Goal: Information Seeking & Learning: Understand process/instructions

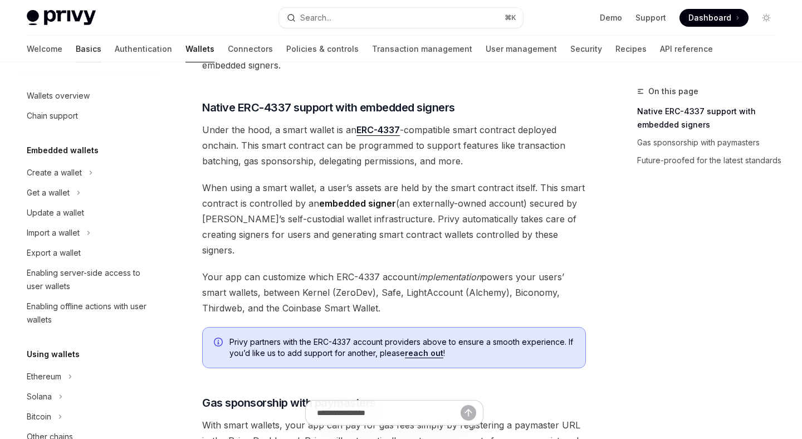
click at [76, 47] on link "Basics" at bounding box center [89, 49] width 26 height 27
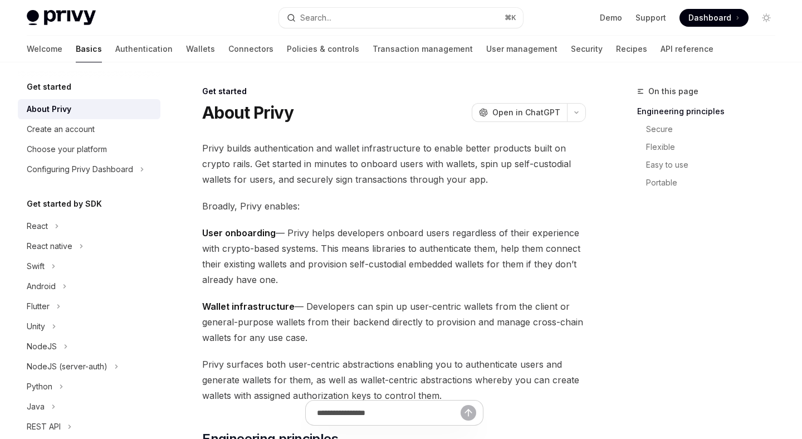
click at [78, 91] on div "Get started" at bounding box center [89, 86] width 143 height 13
click at [56, 88] on h5 "Get started" at bounding box center [49, 86] width 45 height 13
click at [74, 125] on div "Create an account" at bounding box center [61, 129] width 68 height 13
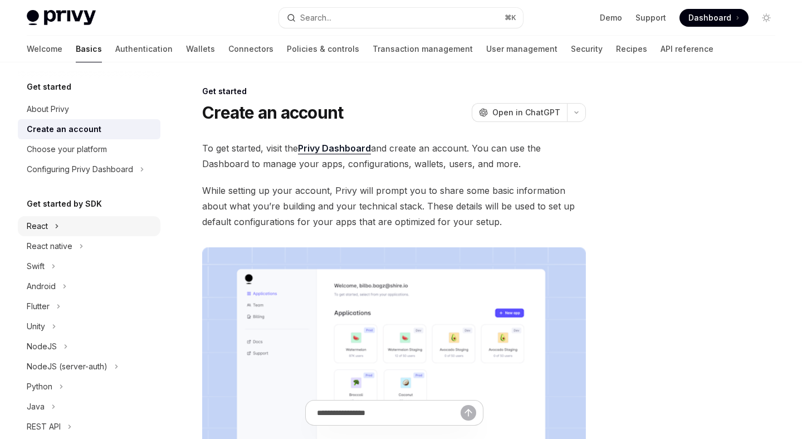
click at [45, 230] on div "React" at bounding box center [37, 226] width 21 height 13
click at [76, 247] on div "Installation" at bounding box center [93, 246] width 120 height 13
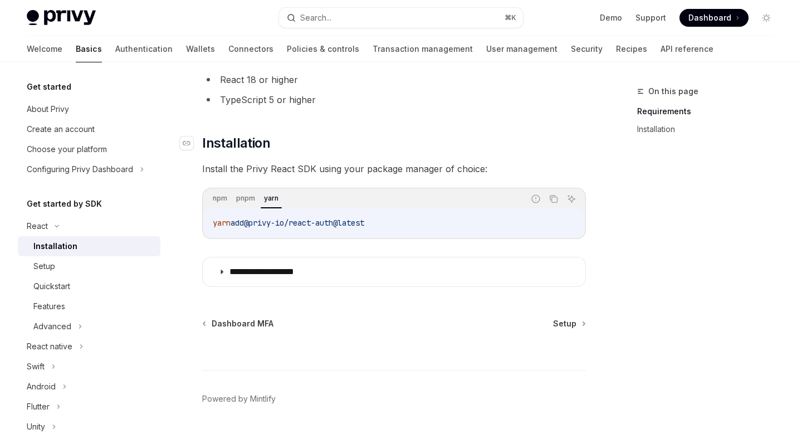
scroll to position [123, 0]
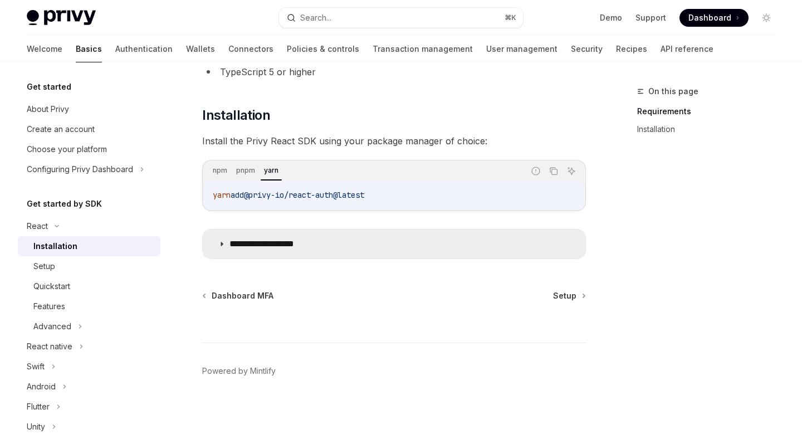
click at [265, 243] on p "**********" at bounding box center [275, 243] width 91 height 11
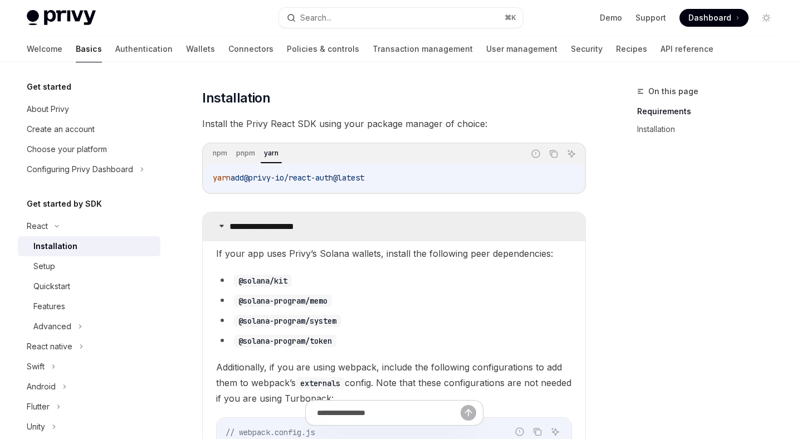
click at [255, 232] on summary "**********" at bounding box center [394, 226] width 383 height 29
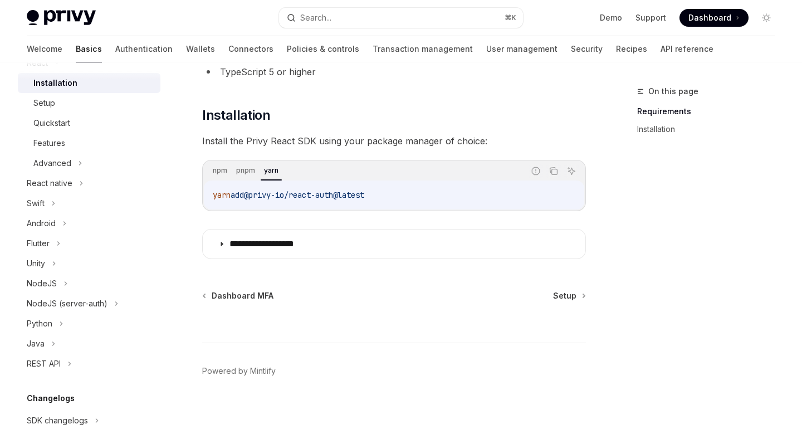
scroll to position [187, 0]
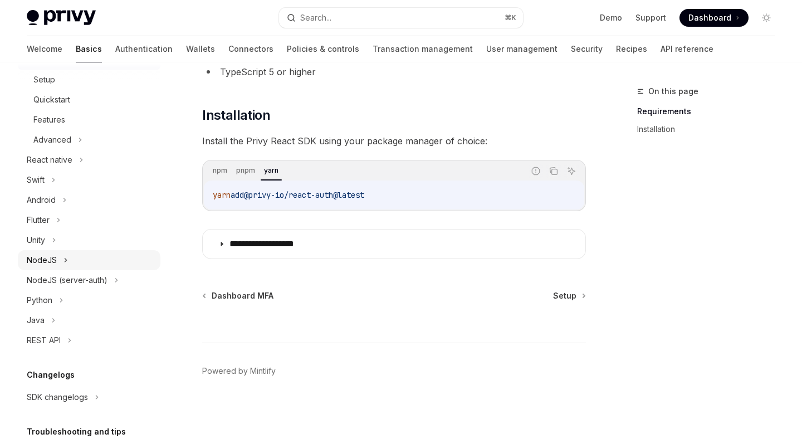
click at [72, 262] on button "NodeJS" at bounding box center [89, 260] width 143 height 20
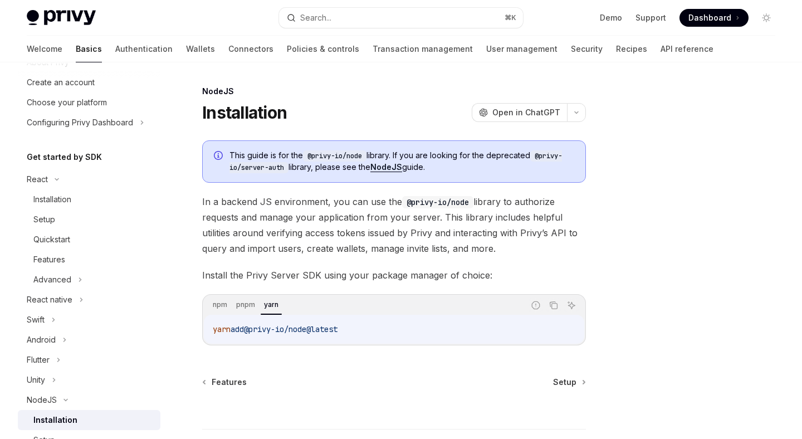
scroll to position [35, 0]
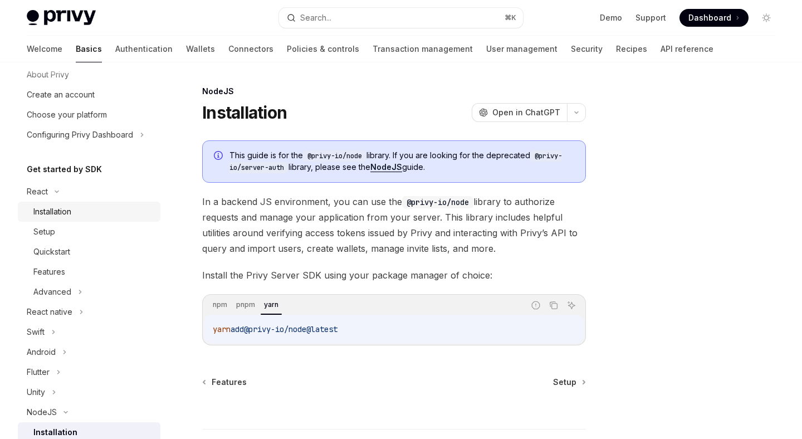
click at [43, 205] on div "Installation" at bounding box center [52, 211] width 38 height 13
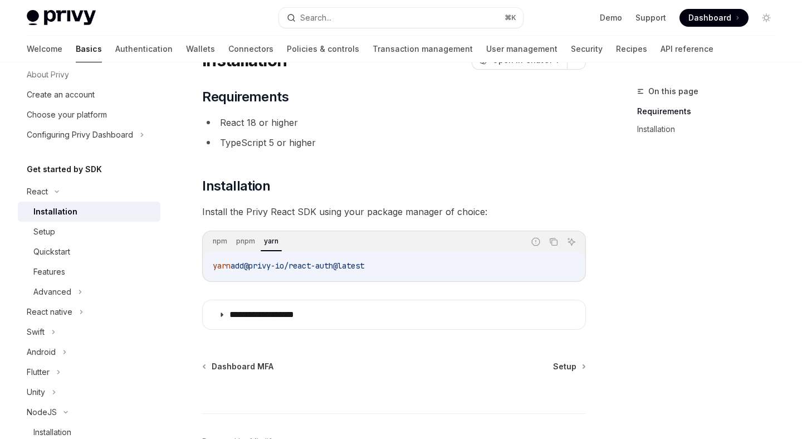
scroll to position [123, 0]
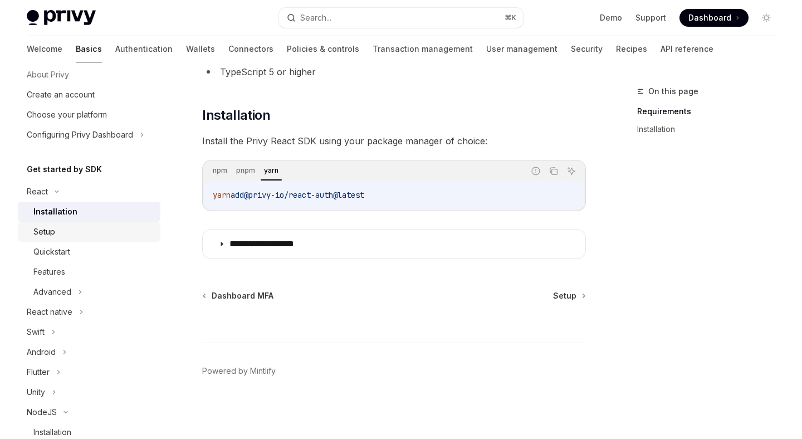
click at [97, 231] on div "Setup" at bounding box center [93, 231] width 120 height 13
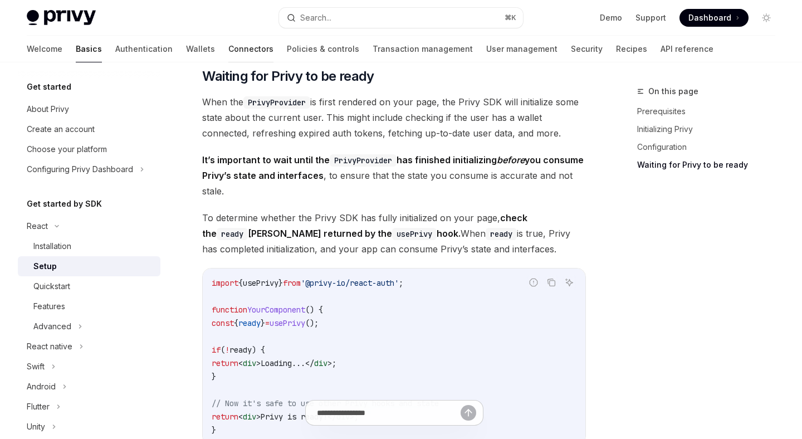
click at [228, 50] on link "Connectors" at bounding box center [250, 49] width 45 height 27
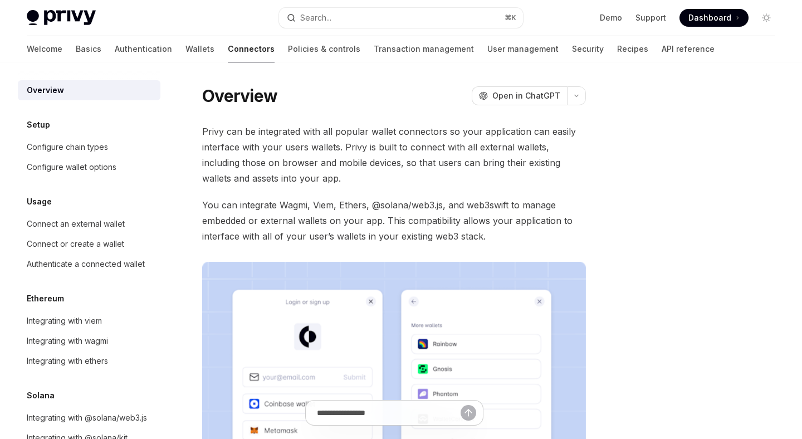
scroll to position [31, 0]
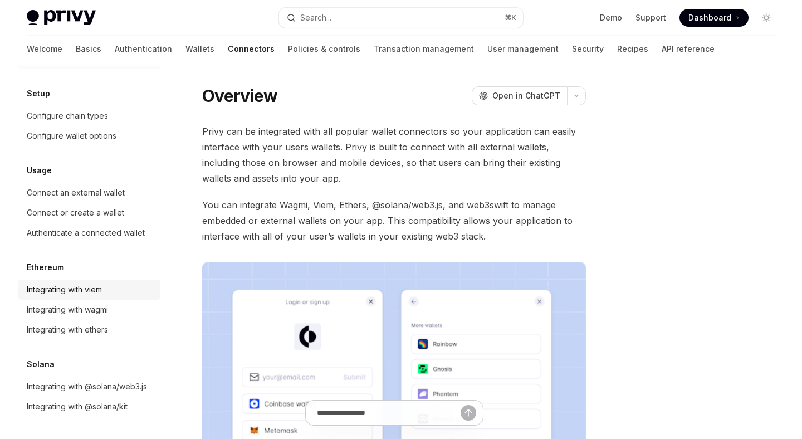
click at [81, 292] on div "Integrating with viem" at bounding box center [64, 289] width 75 height 13
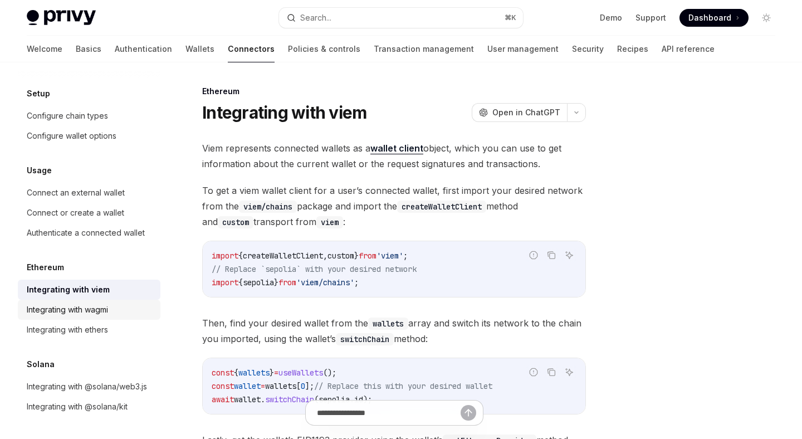
click at [99, 303] on link "Integrating with wagmi" at bounding box center [89, 310] width 143 height 20
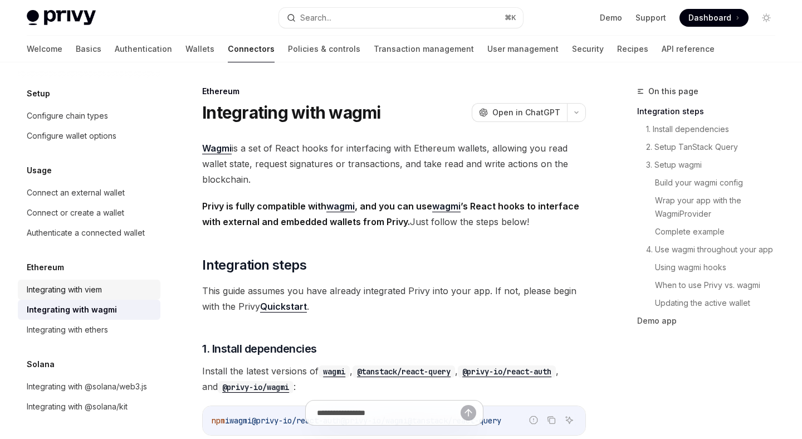
click at [98, 285] on div "Integrating with viem" at bounding box center [64, 289] width 75 height 13
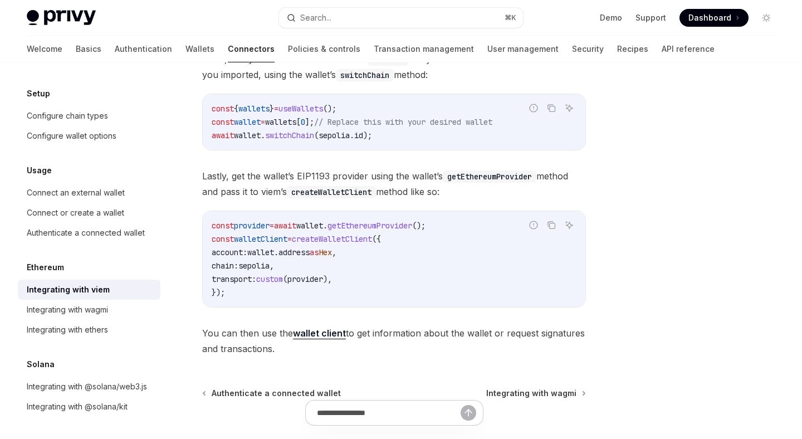
scroll to position [273, 0]
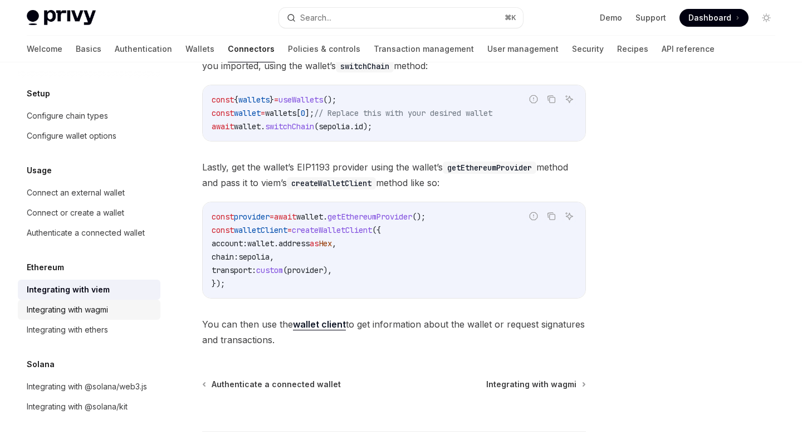
click at [95, 309] on div "Integrating with wagmi" at bounding box center [67, 309] width 81 height 13
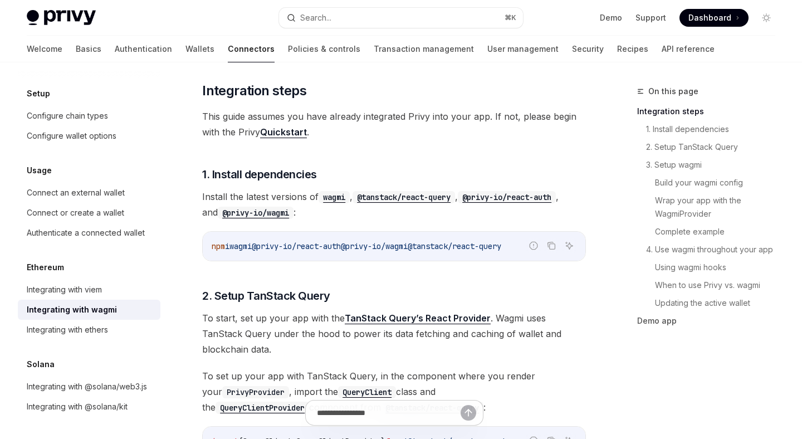
scroll to position [177, 0]
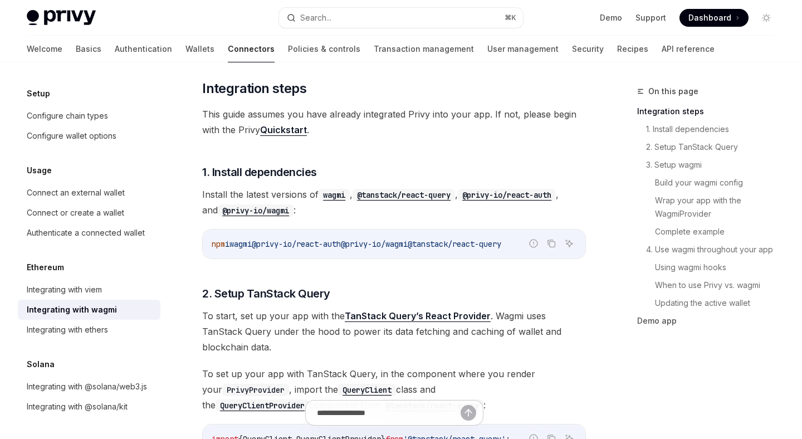
drag, startPoint x: 269, startPoint y: 247, endPoint x: 435, endPoint y: 245, distance: 166.0
click at [435, 245] on span "npm i wagmi @privy-io/react-auth @privy-io/wagmi @tanstack/react-query" at bounding box center [357, 244] width 290 height 10
copy span "@privy-io/react-auth @privy-io/wagmi"
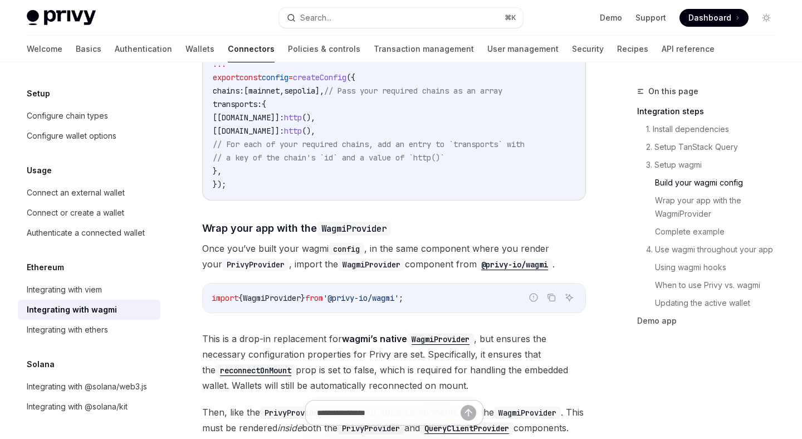
scroll to position [0, 0]
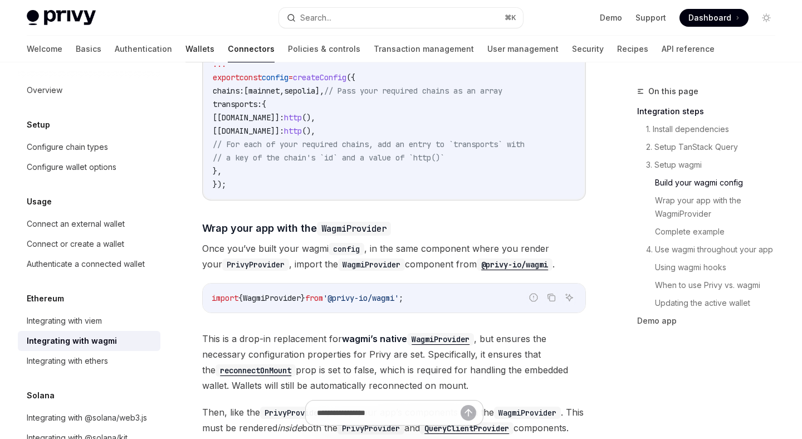
click at [186, 46] on link "Wallets" at bounding box center [200, 49] width 29 height 27
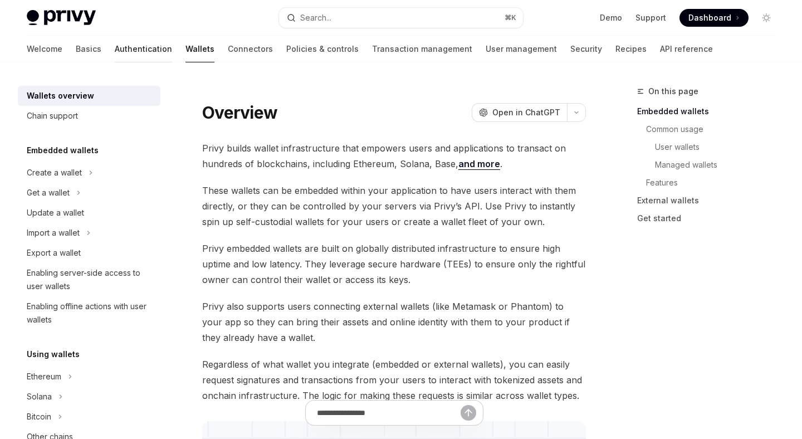
click at [115, 48] on link "Authentication" at bounding box center [143, 49] width 57 height 27
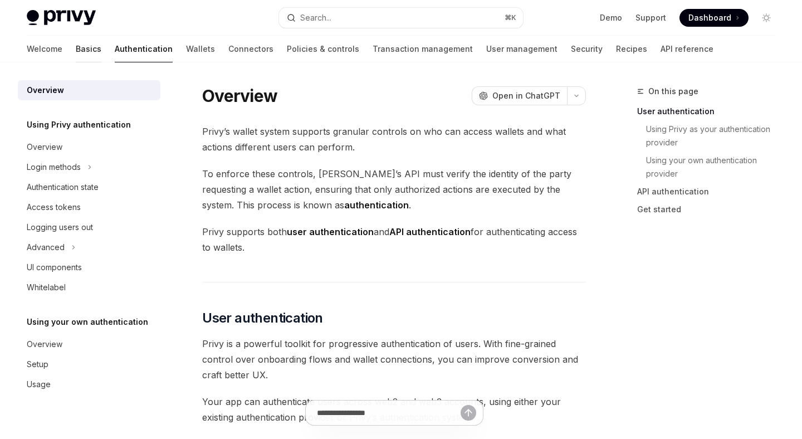
click at [76, 49] on link "Basics" at bounding box center [89, 49] width 26 height 27
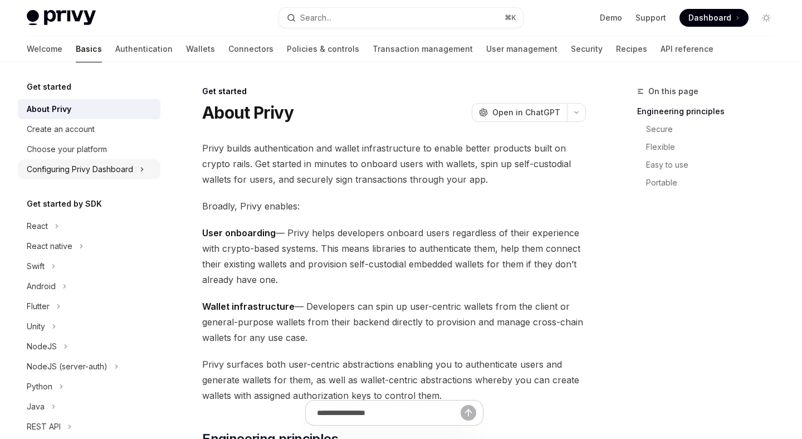
click at [81, 172] on div "Configuring Privy Dashboard" at bounding box center [80, 169] width 106 height 13
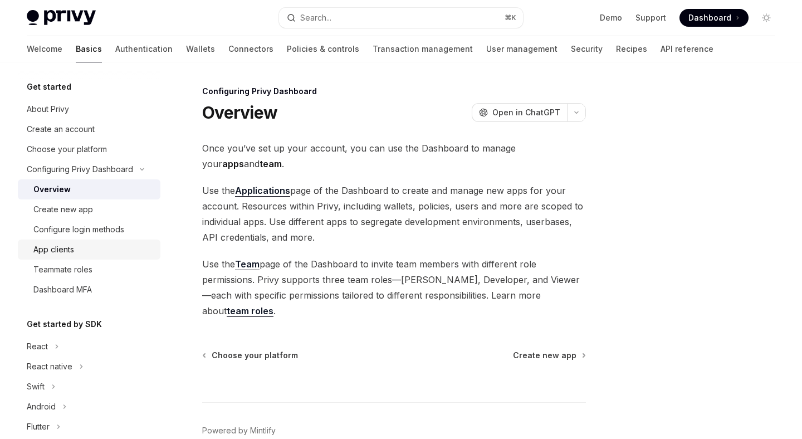
scroll to position [64, 0]
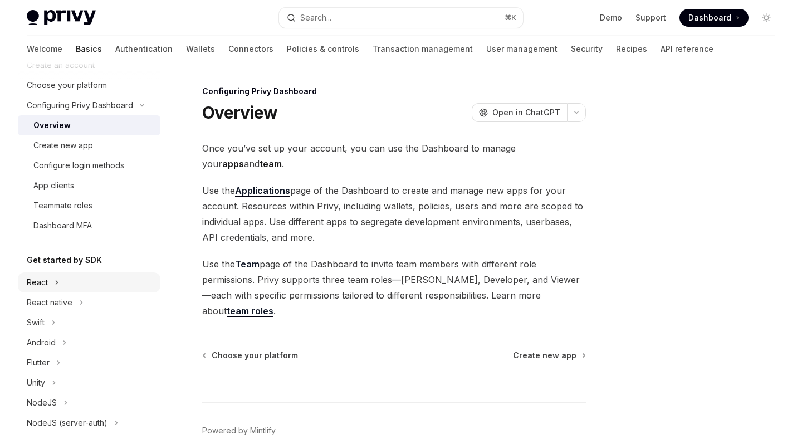
click at [77, 276] on button "React" at bounding box center [89, 282] width 143 height 20
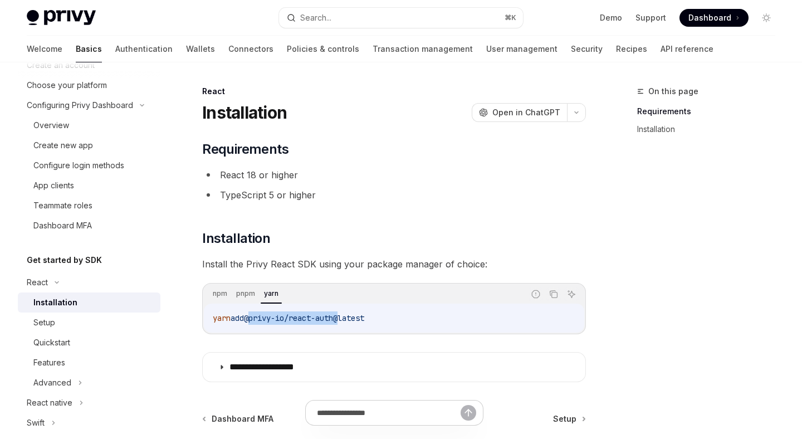
drag, startPoint x: 255, startPoint y: 318, endPoint x: 349, endPoint y: 315, distance: 94.8
click at [349, 315] on span "@privy-io/react-auth@latest" at bounding box center [304, 318] width 120 height 10
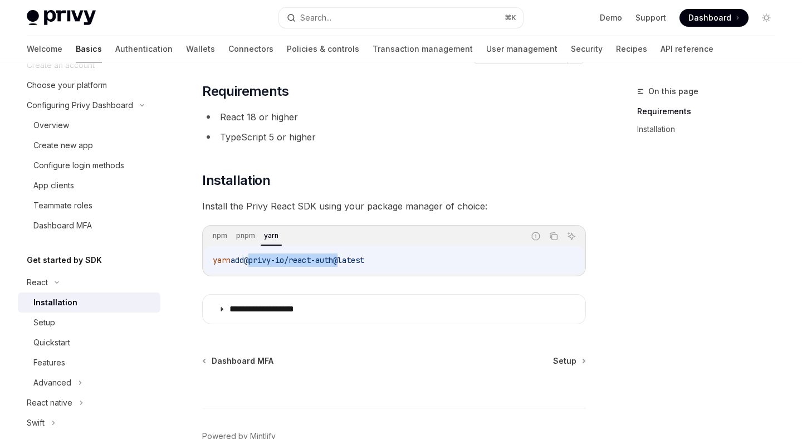
scroll to position [62, 0]
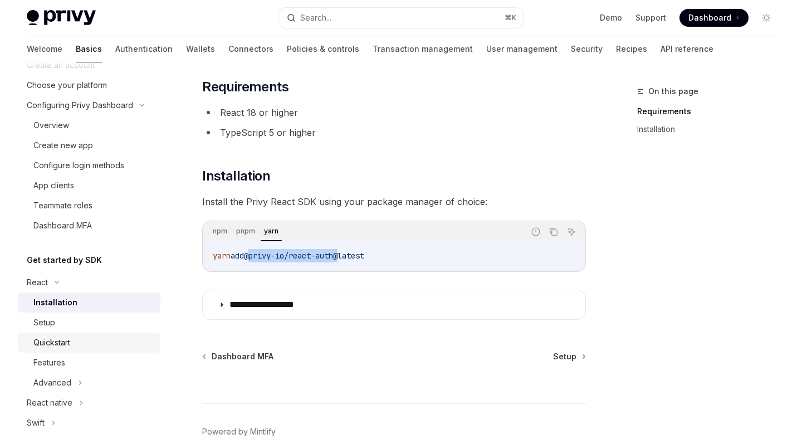
click at [72, 343] on div "Quickstart" at bounding box center [93, 342] width 120 height 13
type textarea "*"
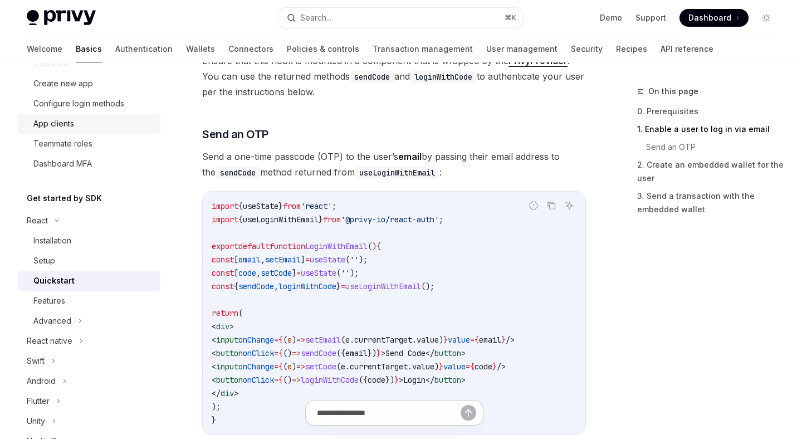
scroll to position [131, 0]
